Goal: Information Seeking & Learning: Learn about a topic

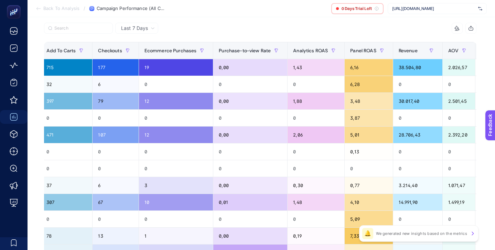
scroll to position [0, 467]
click at [365, 49] on span "Panel ROAS" at bounding box center [362, 51] width 26 height 6
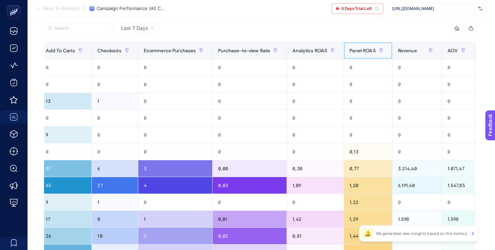
click at [365, 49] on span "Panel ROAS" at bounding box center [362, 51] width 26 height 6
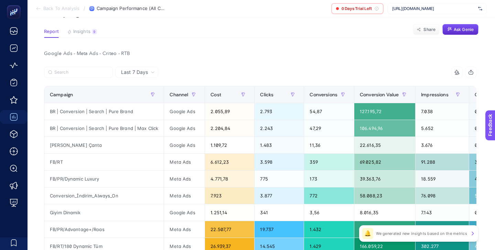
scroll to position [50, 0]
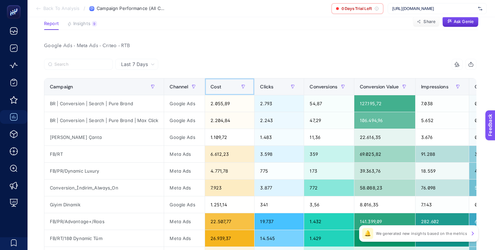
click at [219, 88] on span "Cost" at bounding box center [215, 87] width 11 height 6
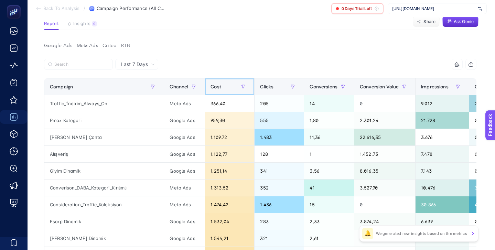
click at [222, 87] on div "Cost" at bounding box center [229, 86] width 38 height 11
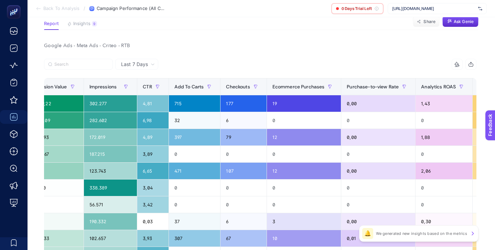
scroll to position [0, 360]
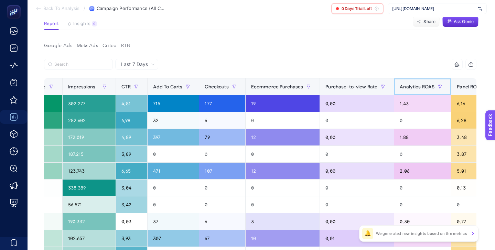
drag, startPoint x: 426, startPoint y: 80, endPoint x: 380, endPoint y: 67, distance: 48.3
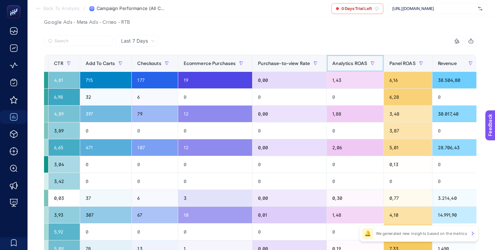
scroll to position [56, 0]
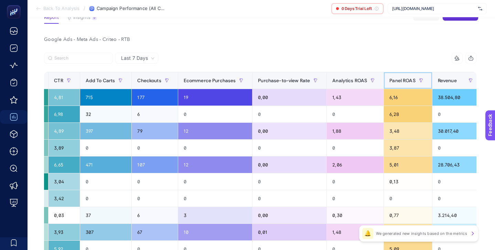
click at [415, 81] on span "Panel ROAS" at bounding box center [402, 81] width 26 height 6
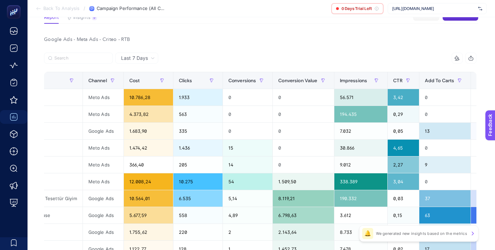
scroll to position [0, 0]
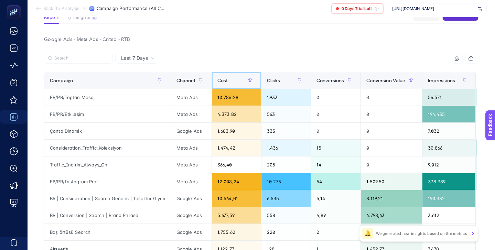
click at [234, 79] on div "Cost" at bounding box center [236, 80] width 38 height 11
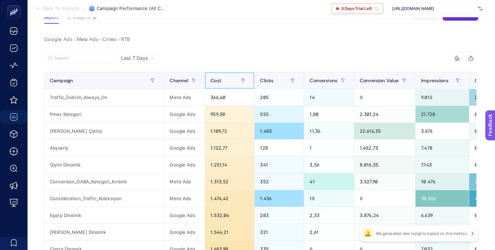
click at [223, 79] on div "Cost" at bounding box center [229, 80] width 38 height 11
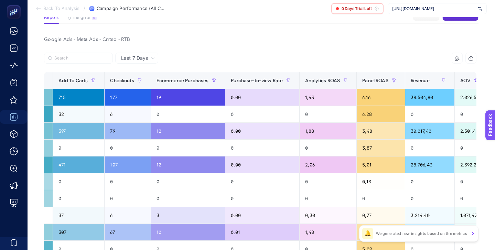
scroll to position [0, 479]
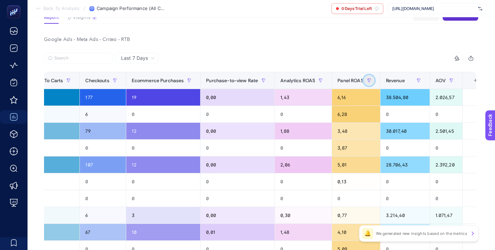
click at [371, 80] on icon "button" at bounding box center [369, 80] width 4 height 4
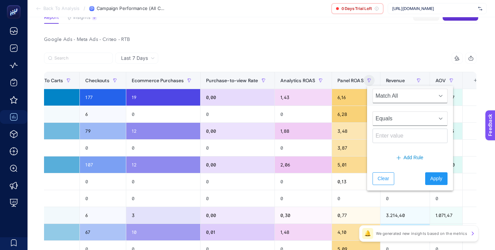
click at [438, 119] on div at bounding box center [440, 119] width 13 height 14
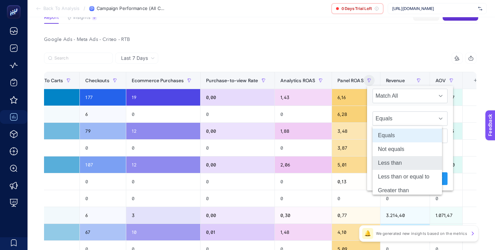
click at [403, 161] on li "Less than" at bounding box center [406, 163] width 69 height 14
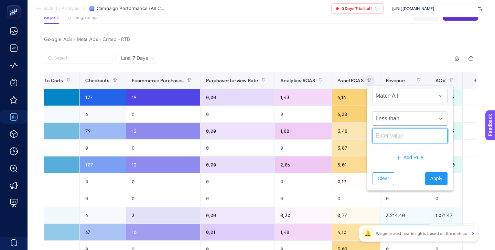
click at [395, 135] on input at bounding box center [409, 136] width 75 height 14
type input "3"
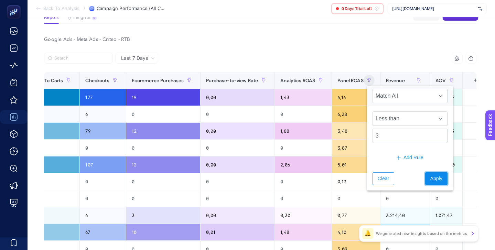
click at [430, 176] on span "Apply" at bounding box center [436, 178] width 12 height 7
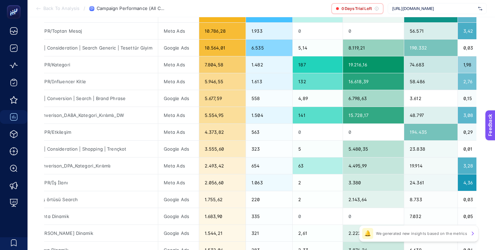
scroll to position [0, 0]
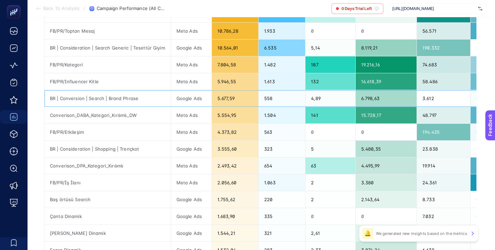
click at [100, 99] on div "BR | Conversion | Search | Brand Phrase" at bounding box center [107, 98] width 126 height 17
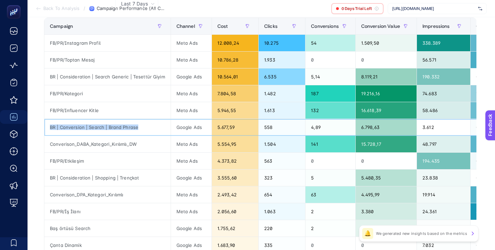
scroll to position [117, 0]
